Goal: Information Seeking & Learning: Find contact information

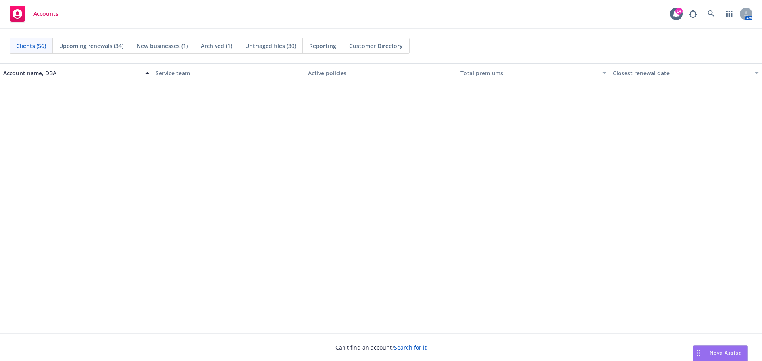
scroll to position [463, 0]
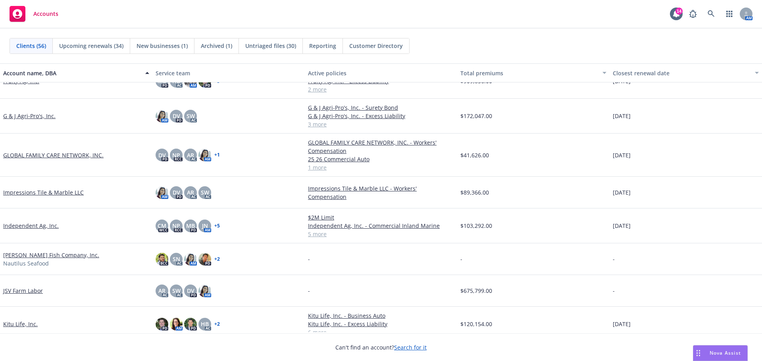
click at [34, 197] on link "Impressions Tile & Marble LLC" at bounding box center [43, 192] width 81 height 8
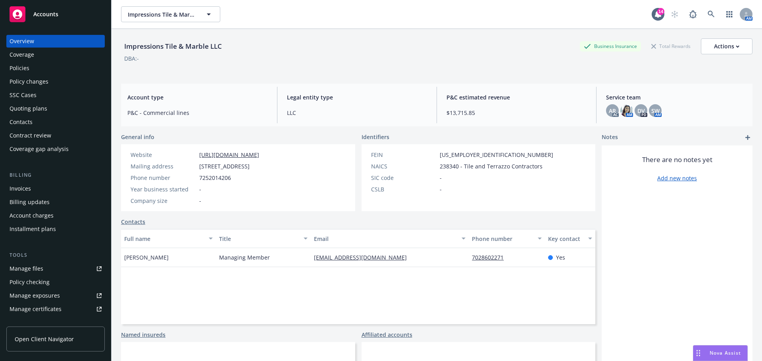
click at [24, 69] on div "Policies" at bounding box center [20, 68] width 20 height 13
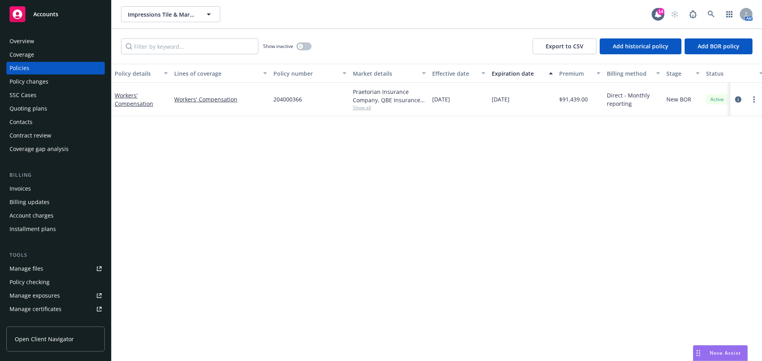
click at [37, 42] on div "Overview" at bounding box center [56, 41] width 92 height 13
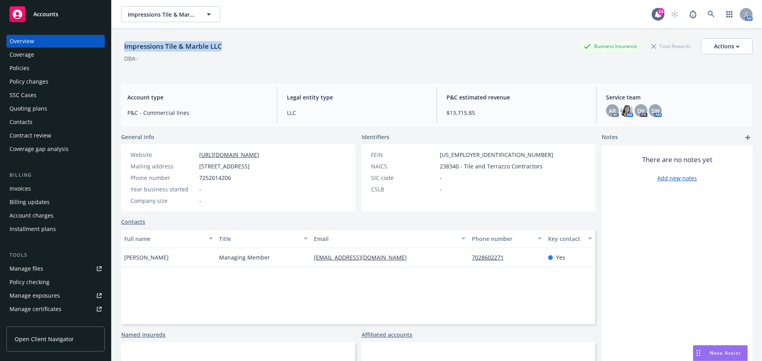
drag, startPoint x: 235, startPoint y: 48, endPoint x: 123, endPoint y: 49, distance: 112.7
click at [123, 49] on div "Impressions Tile & Marble LLC Business Insurance Total Rewards Actions" at bounding box center [436, 46] width 631 height 16
copy div "Impressions Tile & Marble LLC"
drag, startPoint x: 197, startPoint y: 170, endPoint x: 266, endPoint y: 172, distance: 69.1
click at [262, 171] on div "Mailing address [STREET_ADDRESS]" at bounding box center [194, 166] width 135 height 8
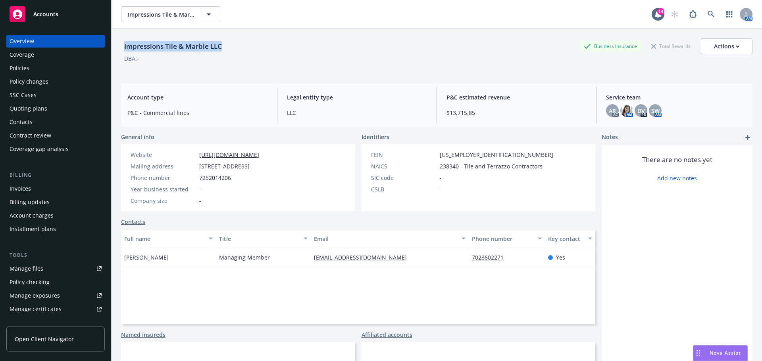
copy div "[STREET_ADDRESS]"
drag, startPoint x: 200, startPoint y: 156, endPoint x: 279, endPoint y: 162, distance: 79.9
click at [262, 159] on div "Website [URL][DOMAIN_NAME]" at bounding box center [194, 155] width 135 height 8
copy link "[URL][DOMAIN_NAME]"
